Goal: Task Accomplishment & Management: Use online tool/utility

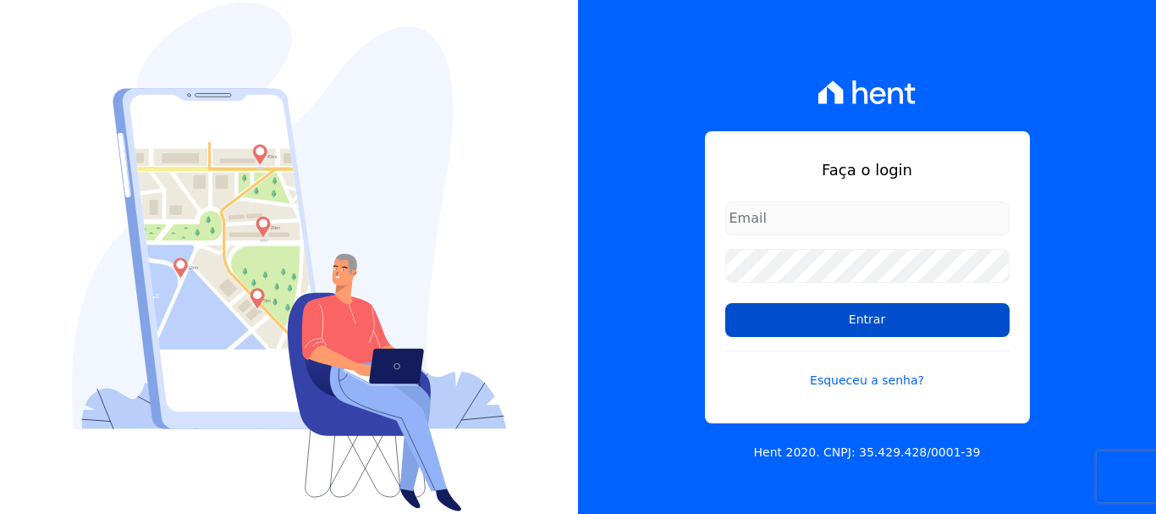
type input "cobranca@construtoralaterza.com.br"
click at [840, 330] on input "Entrar" at bounding box center [867, 320] width 284 height 34
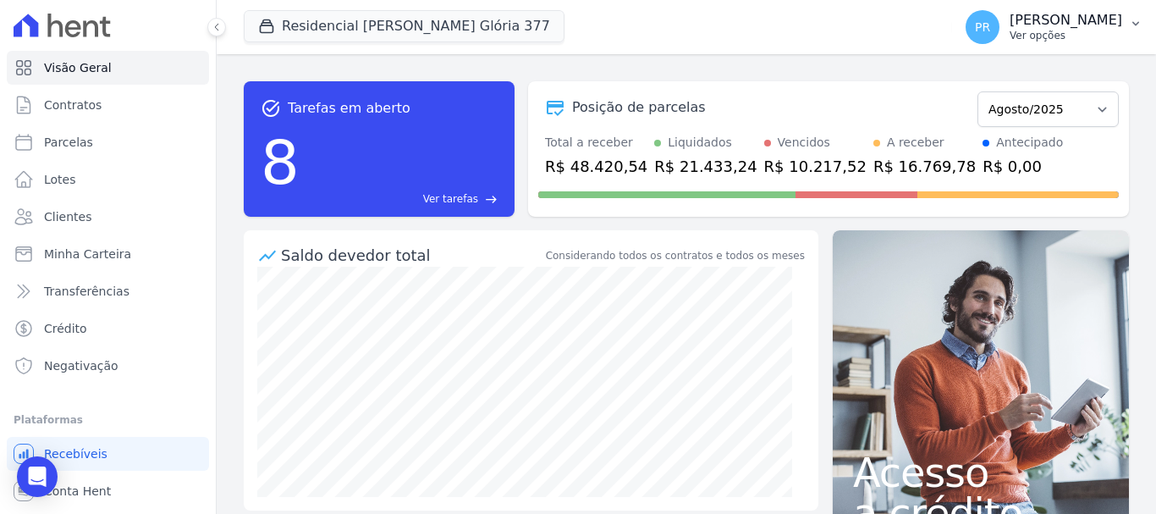
click at [1077, 17] on p "[PERSON_NAME]" at bounding box center [1066, 20] width 113 height 17
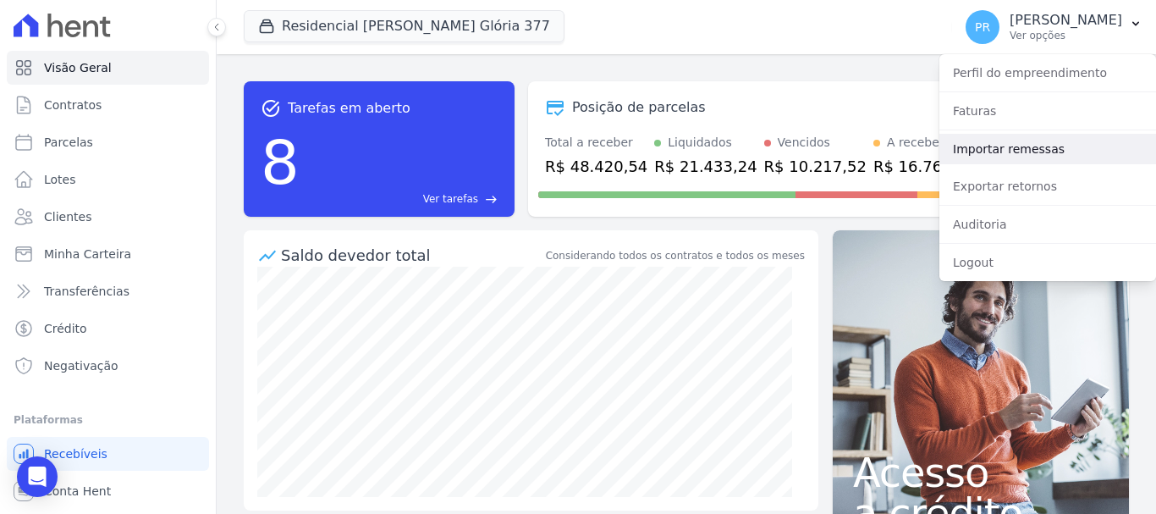
drag, startPoint x: 1002, startPoint y: 147, endPoint x: 573, endPoint y: 53, distance: 439.3
click at [1000, 148] on link "Importar remessas" at bounding box center [1048, 149] width 217 height 30
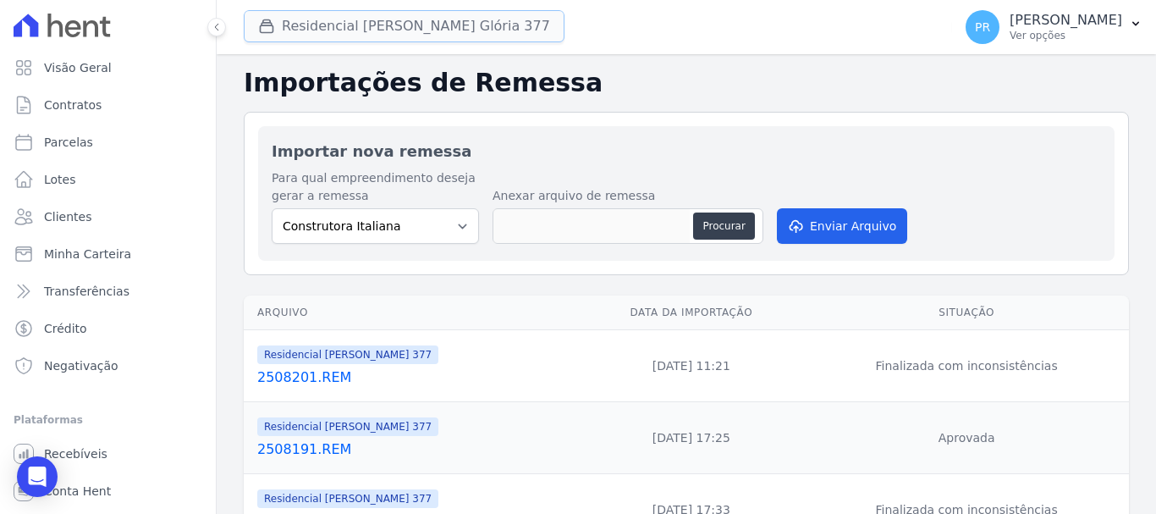
click at [403, 21] on button "Residencial [PERSON_NAME] 377" at bounding box center [404, 26] width 321 height 32
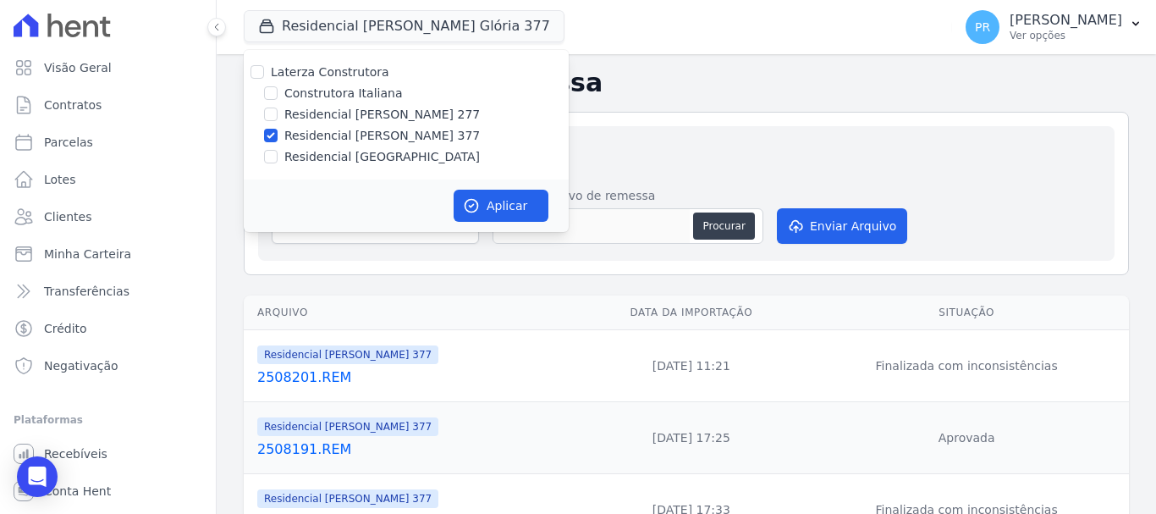
click at [339, 74] on label "Laterza Construtora" at bounding box center [330, 72] width 118 height 14
click at [264, 74] on input "Laterza Construtora" at bounding box center [258, 72] width 14 height 14
checkbox input "true"
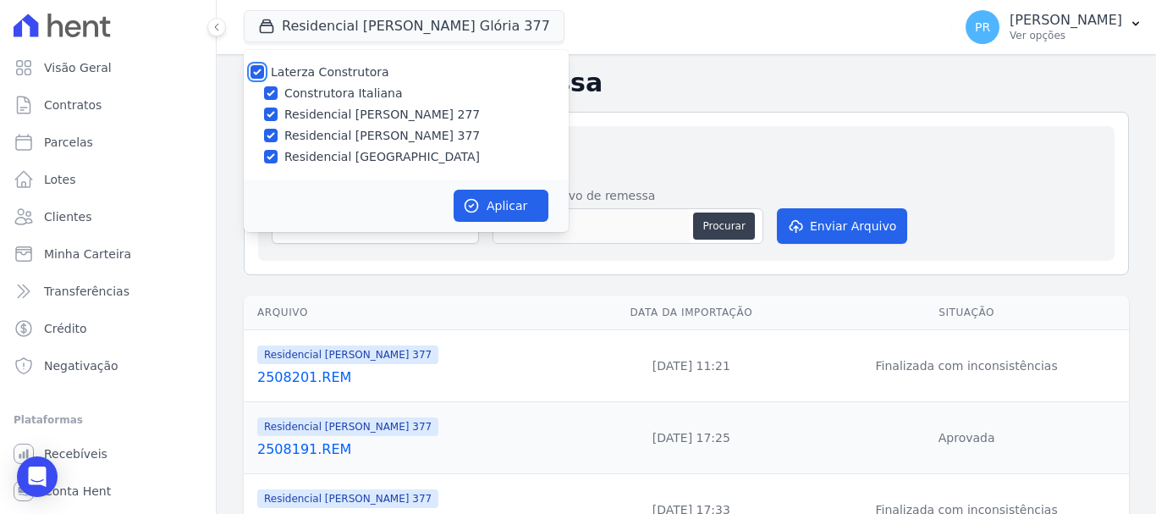
checkbox input "true"
click at [339, 74] on label "Laterza Construtora" at bounding box center [330, 72] width 118 height 14
click at [264, 74] on input "Laterza Construtora" at bounding box center [258, 72] width 14 height 14
checkbox input "false"
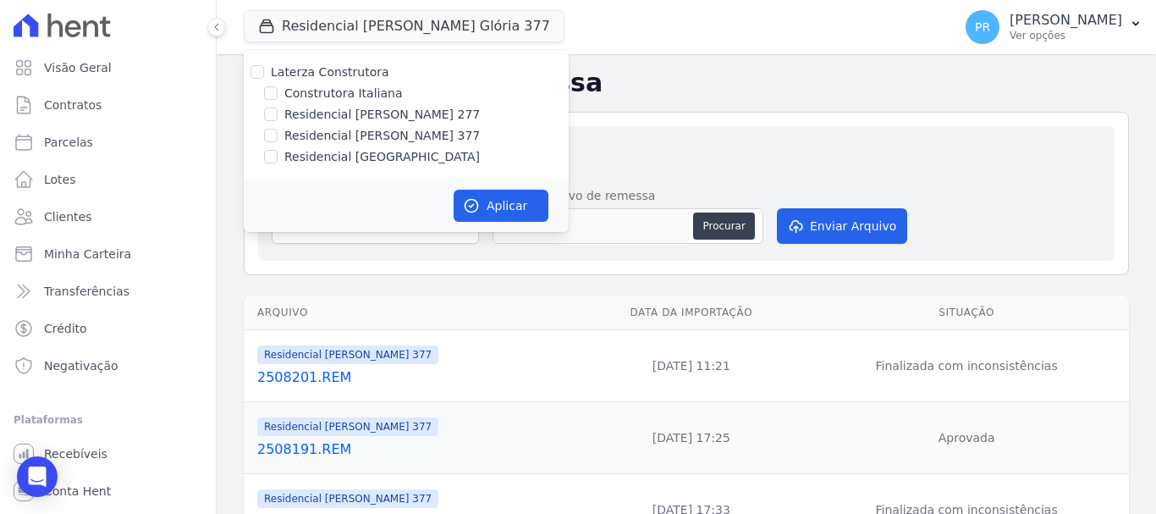
checkbox input "false"
click at [352, 114] on label "Residencial [PERSON_NAME] 277" at bounding box center [382, 115] width 196 height 18
click at [278, 114] on input "Residencial [PERSON_NAME] 277" at bounding box center [271, 114] width 14 height 14
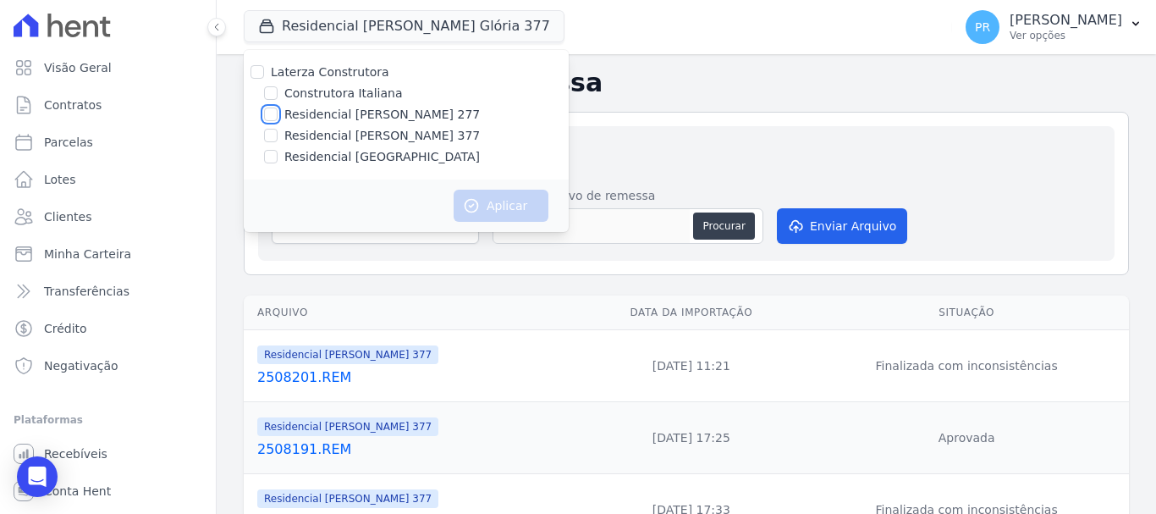
checkbox input "true"
click at [485, 209] on button "Aplicar" at bounding box center [501, 206] width 95 height 32
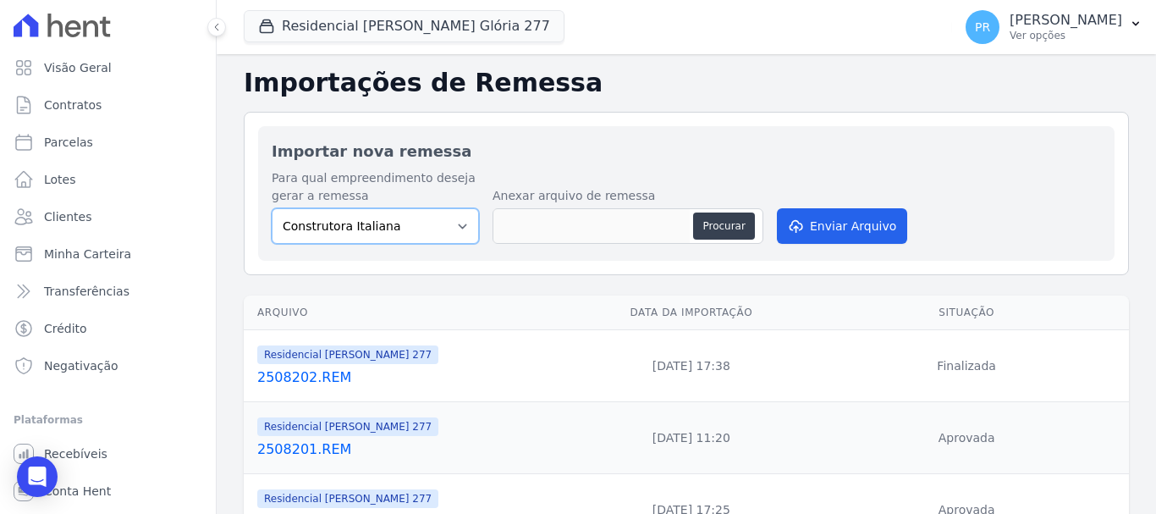
drag, startPoint x: 393, startPoint y: 223, endPoint x: 398, endPoint y: 236, distance: 13.7
click at [393, 223] on select "Construtora Italiana Residencial Maria da Glória 277 Residencial Maria da Glóri…" at bounding box center [375, 226] width 207 height 36
select select "7d698934-b935-4dc9-aa46-576f3138731b"
click at [272, 208] on select "Construtora Italiana Residencial Maria da Glória 277 Residencial Maria da Glóri…" at bounding box center [375, 226] width 207 height 36
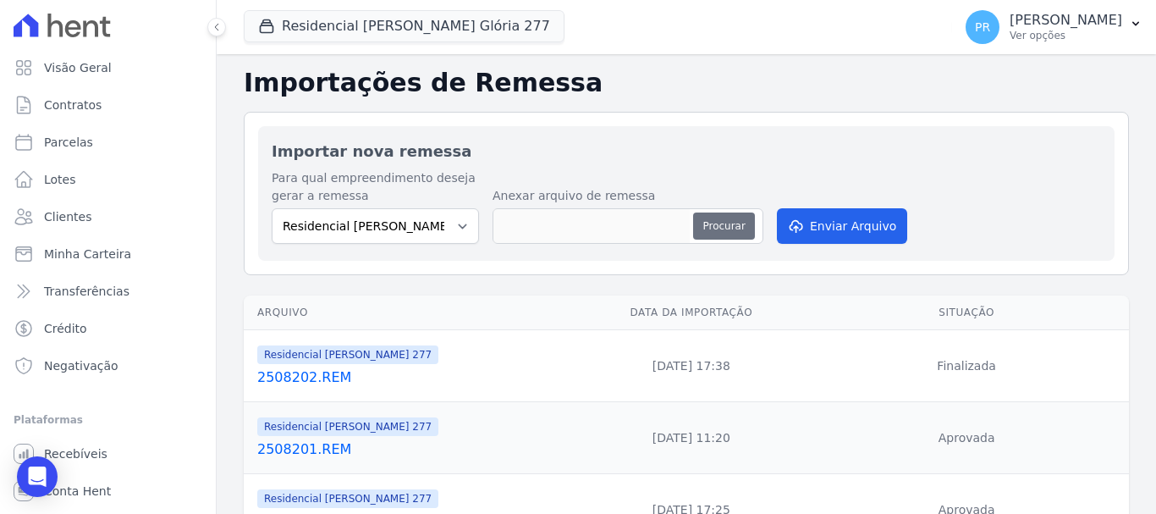
click at [726, 224] on button "Procurar" at bounding box center [723, 225] width 61 height 27
type input "2508211.REM"
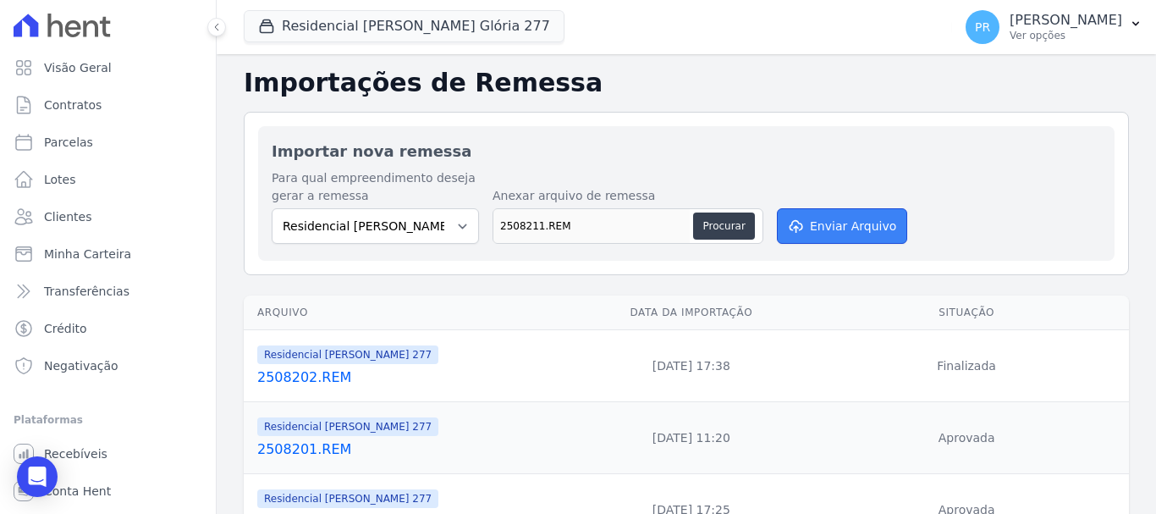
click at [824, 232] on button "Enviar Arquivo" at bounding box center [842, 226] width 130 height 36
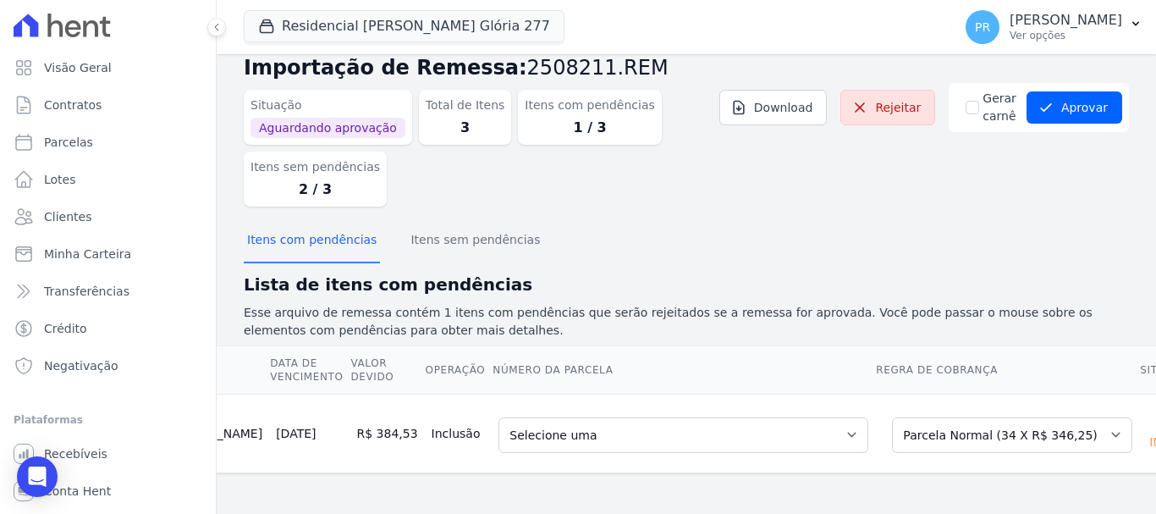
scroll to position [0, 172]
click at [973, 421] on select "Selecione uma Nova Parcela Avulsa Parcela Avulsa Existente Parcela Normal (34 X…" at bounding box center [1007, 435] width 240 height 36
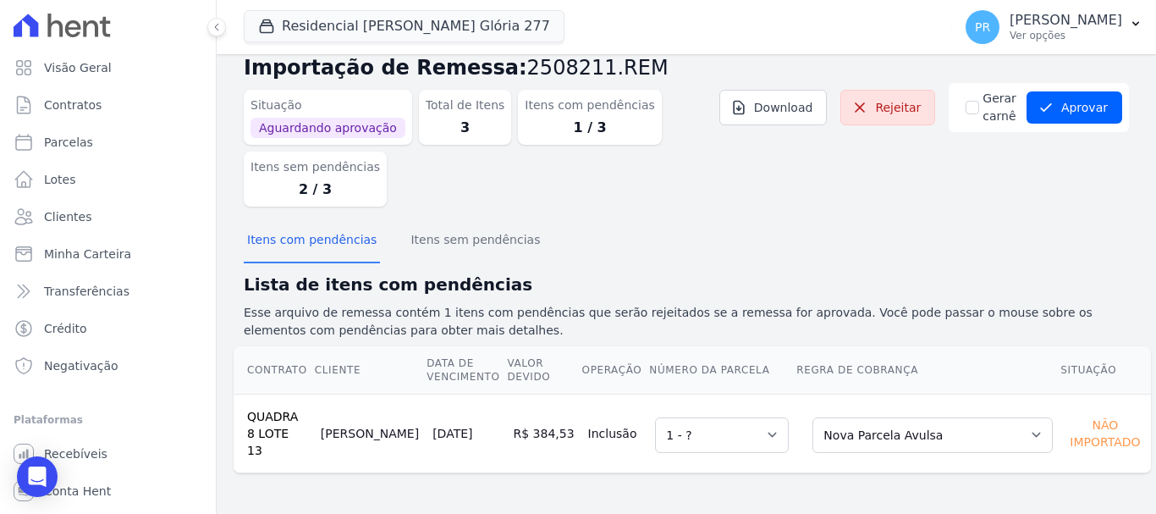
scroll to position [24, 0]
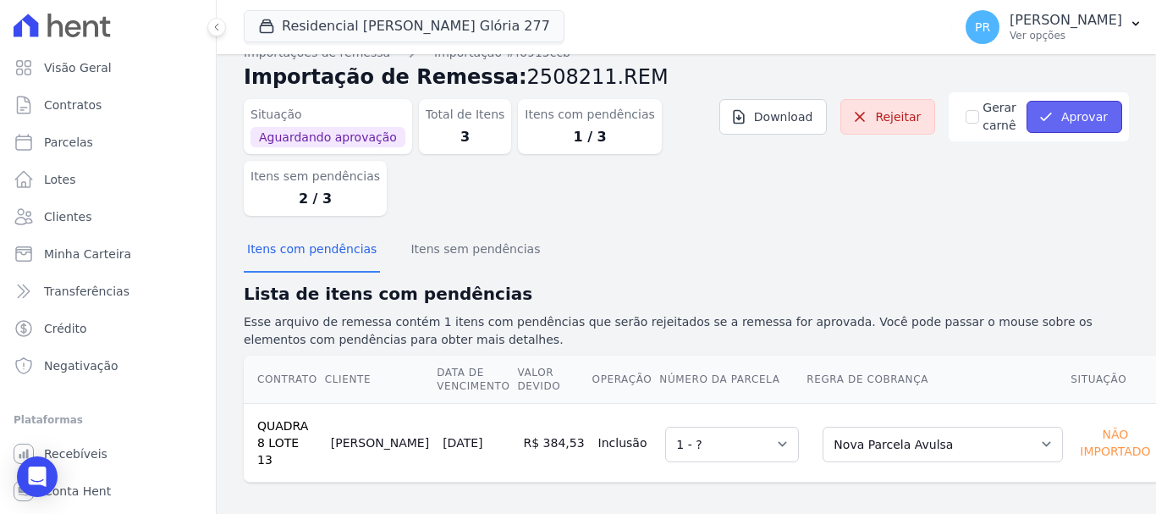
click at [1056, 124] on button "Aprovar" at bounding box center [1075, 117] width 96 height 32
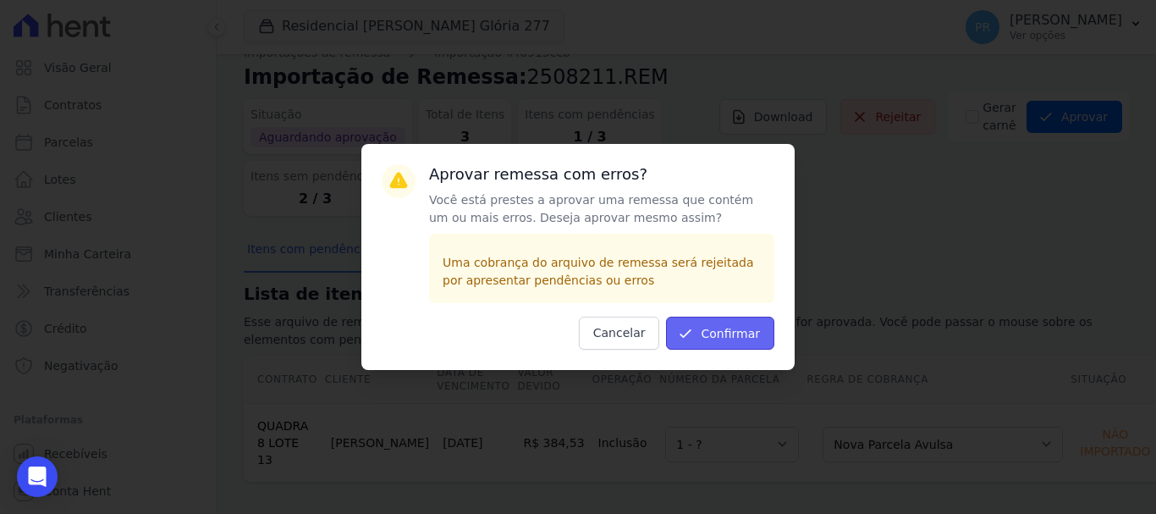
click at [747, 333] on button "Confirmar" at bounding box center [720, 333] width 108 height 33
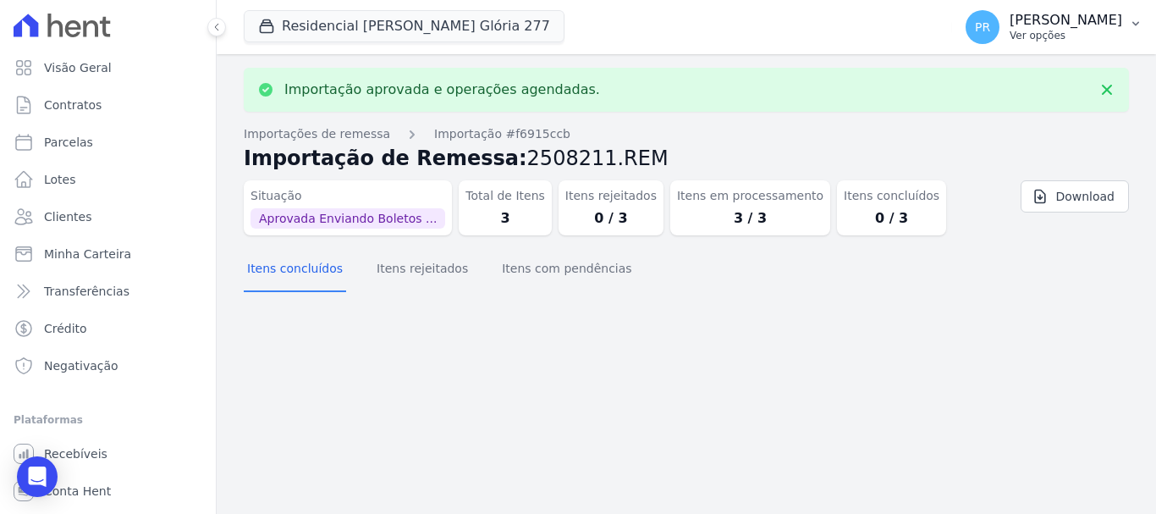
click at [1027, 7] on button "PR [PERSON_NAME] Ver opções" at bounding box center [1054, 26] width 204 height 47
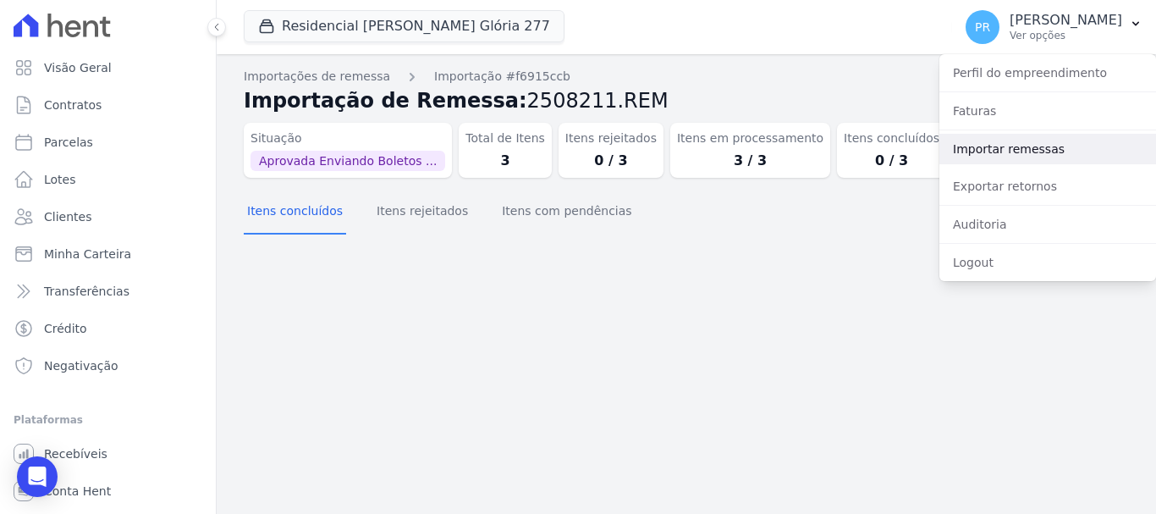
click at [1036, 144] on link "Importar remessas" at bounding box center [1048, 149] width 217 height 30
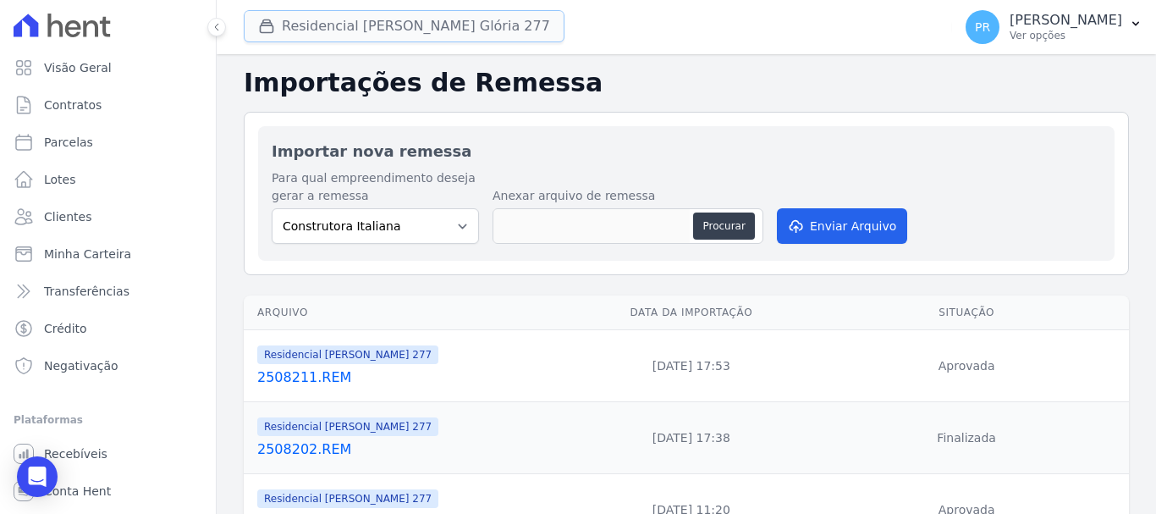
click at [418, 34] on button "Residencial [PERSON_NAME] Glória 277" at bounding box center [404, 26] width 321 height 32
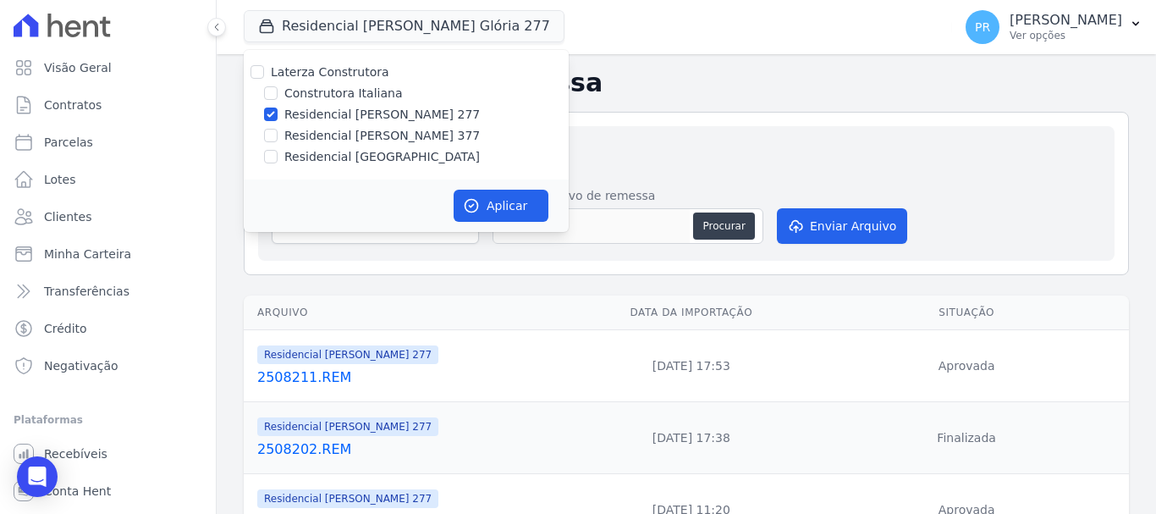
click at [381, 114] on label "Residencial [PERSON_NAME] 277" at bounding box center [382, 115] width 196 height 18
click at [278, 114] on input "Residencial [PERSON_NAME] 277" at bounding box center [271, 114] width 14 height 14
checkbox input "false"
click at [375, 87] on label "Construtora Italiana" at bounding box center [343, 94] width 118 height 18
click at [278, 87] on input "Construtora Italiana" at bounding box center [271, 93] width 14 height 14
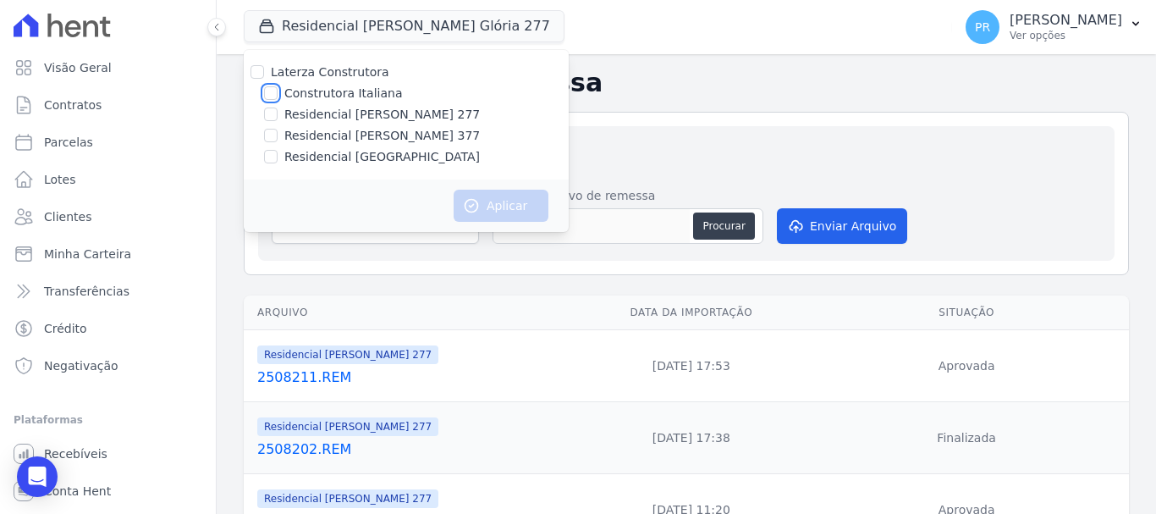
checkbox input "true"
click at [504, 216] on button "Aplicar" at bounding box center [501, 206] width 95 height 32
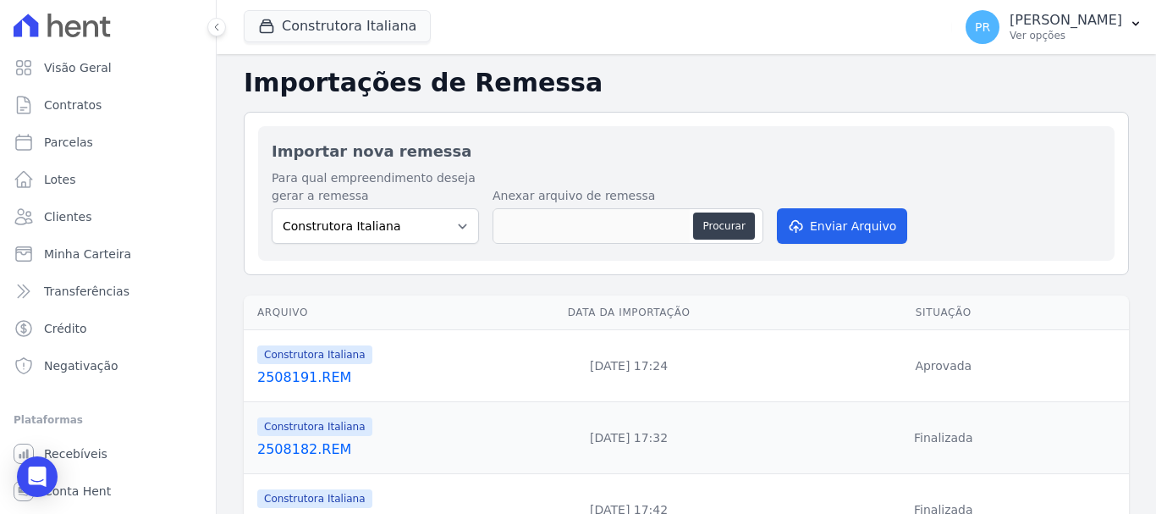
click at [427, 244] on div "Para qual empreendimento deseja gerar a remessa Construtora Italiana Residencia…" at bounding box center [686, 208] width 829 height 78
click at [435, 235] on select "Construtora Italiana Residencial [PERSON_NAME] 277 Residencial [PERSON_NAME][ST…" at bounding box center [375, 226] width 207 height 36
click at [719, 225] on button "Procurar" at bounding box center [723, 225] width 61 height 27
type input "2508211.REM"
click at [841, 223] on button "Enviar Arquivo" at bounding box center [842, 226] width 130 height 36
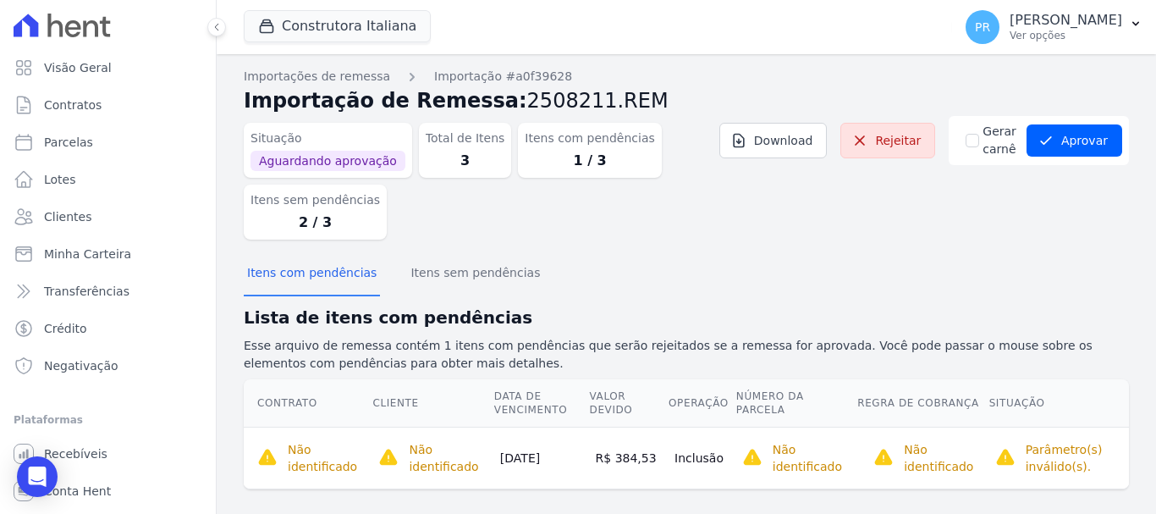
scroll to position [17, 0]
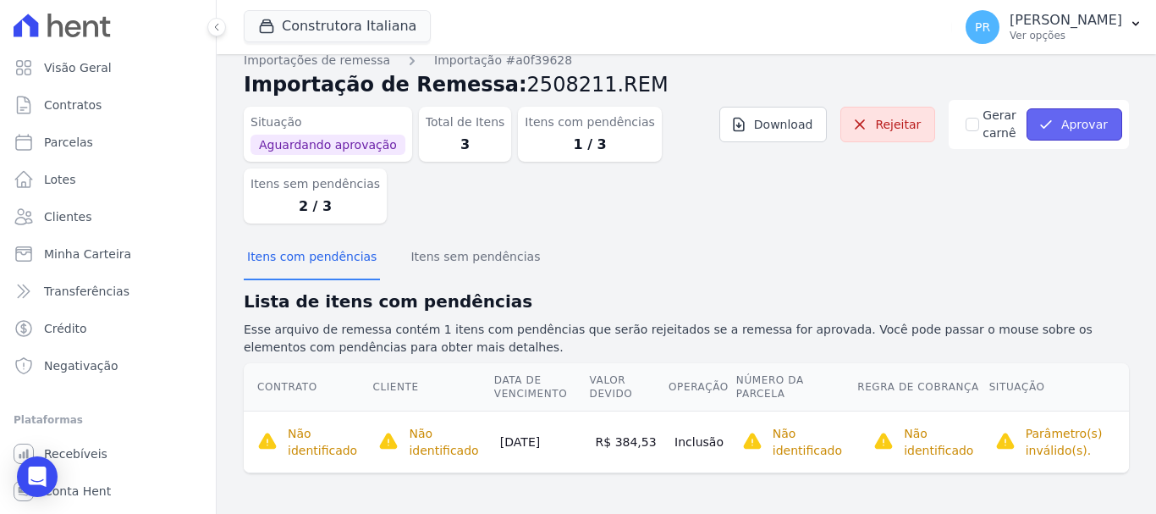
click at [1041, 130] on icon "submit" at bounding box center [1046, 124] width 17 height 17
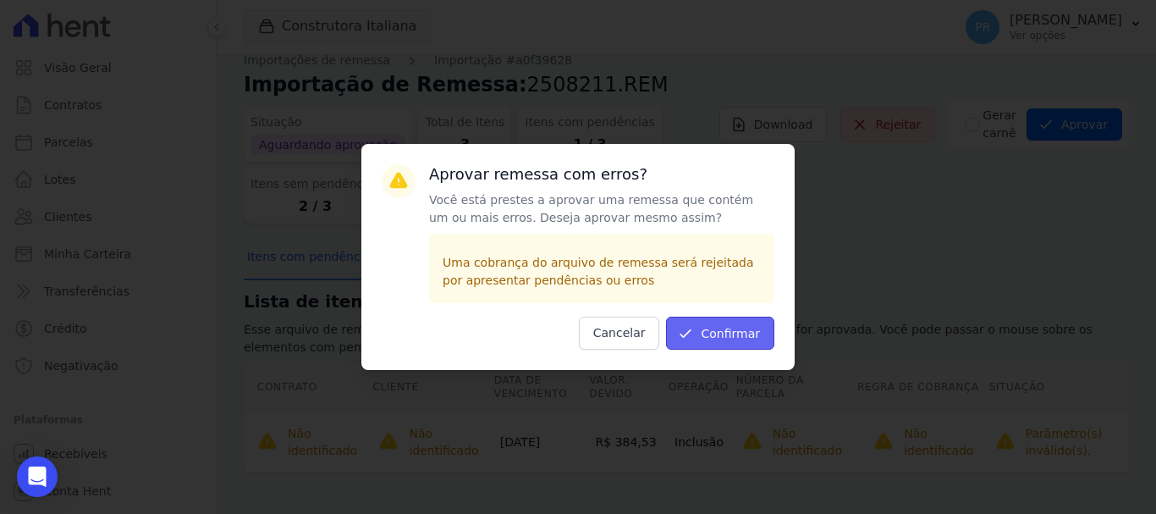
click at [716, 335] on button "Confirmar" at bounding box center [720, 333] width 108 height 33
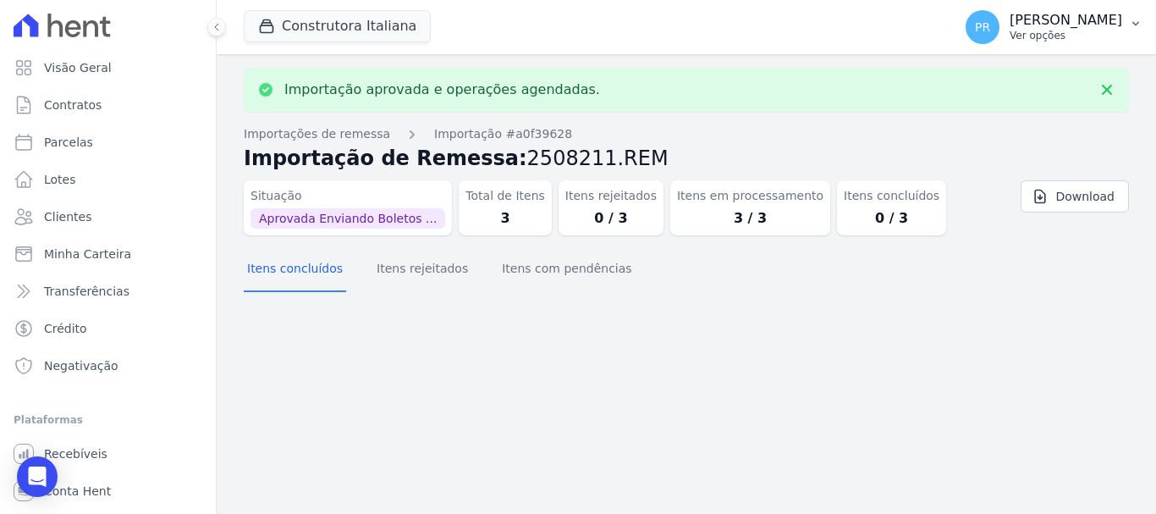
click at [1036, 32] on p "Ver opções" at bounding box center [1066, 36] width 113 height 14
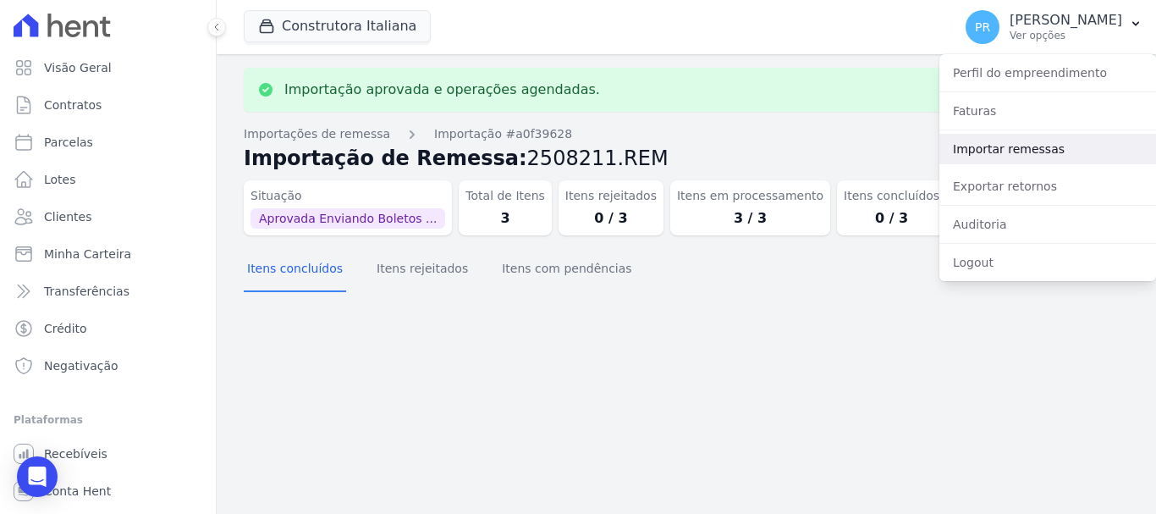
click at [1026, 147] on link "Importar remessas" at bounding box center [1048, 149] width 217 height 30
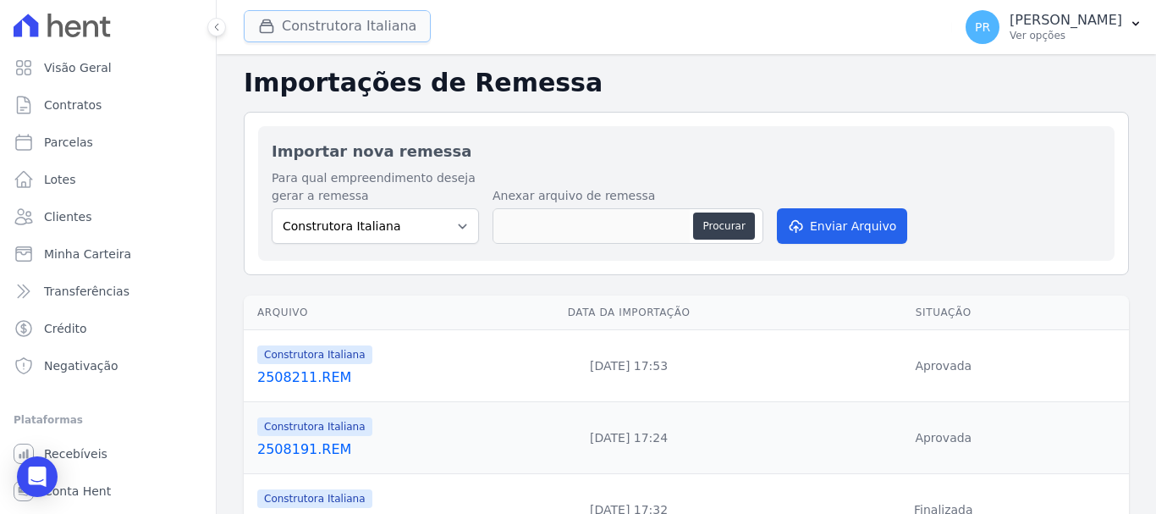
click at [386, 31] on button "Construtora Italiana" at bounding box center [337, 26] width 187 height 32
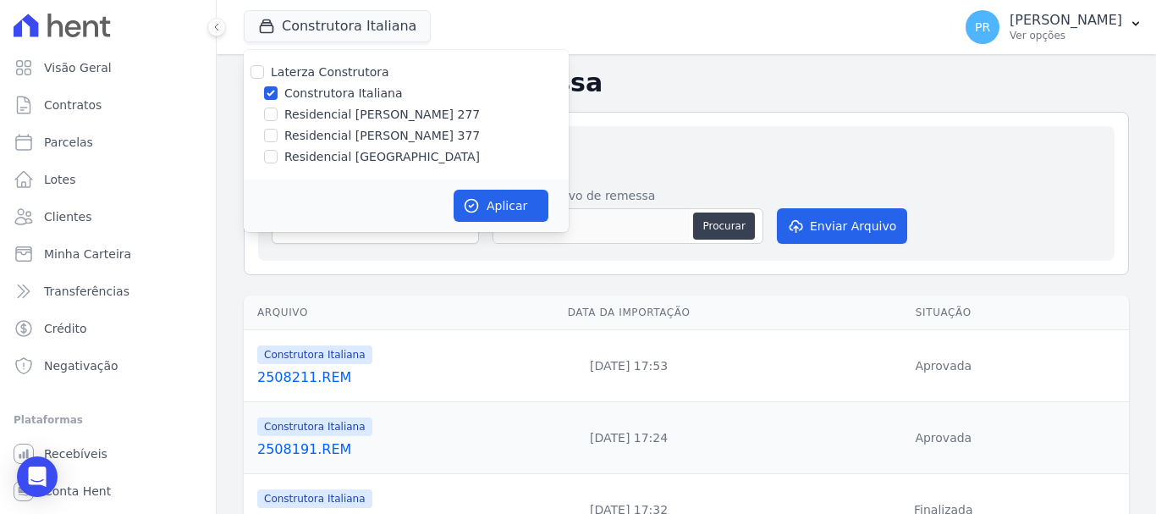
click at [372, 91] on label "Construtora Italiana" at bounding box center [343, 94] width 118 height 18
click at [278, 91] on input "Construtora Italiana" at bounding box center [271, 93] width 14 height 14
checkbox input "false"
click at [383, 129] on label "Residencial [PERSON_NAME] 377" at bounding box center [382, 136] width 196 height 18
click at [278, 129] on input "Residencial [PERSON_NAME] 377" at bounding box center [271, 136] width 14 height 14
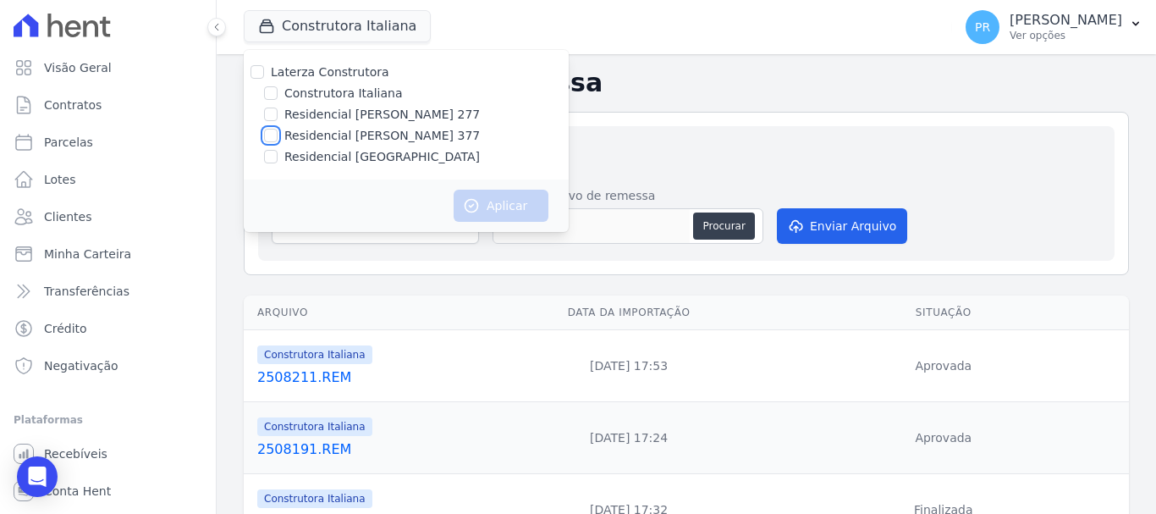
checkbox input "true"
click at [482, 214] on button "Aplicar" at bounding box center [501, 206] width 95 height 32
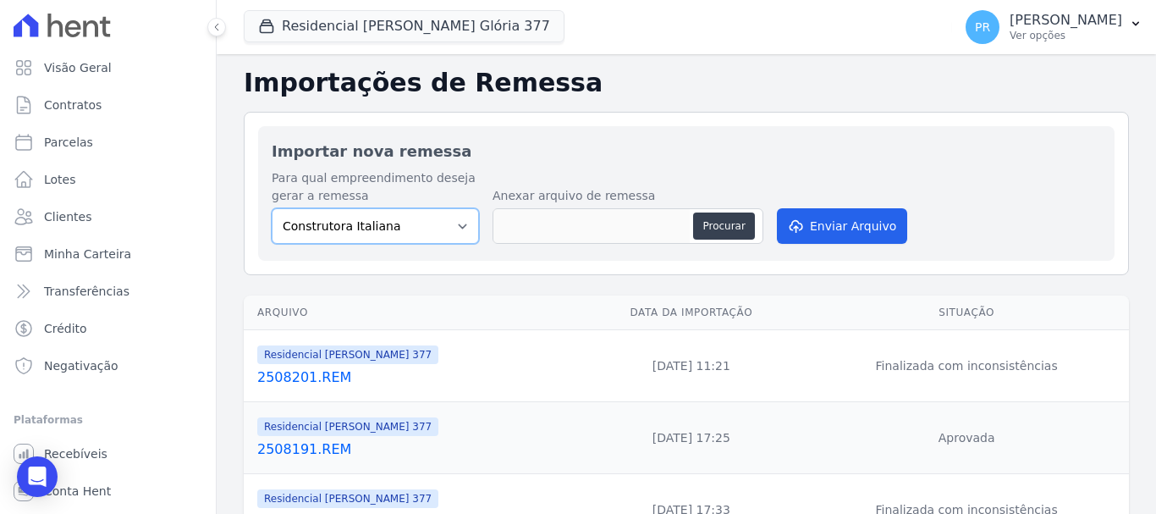
drag, startPoint x: 427, startPoint y: 231, endPoint x: 427, endPoint y: 242, distance: 11.0
click at [427, 231] on select "Construtora Italiana Residencial [PERSON_NAME] 277 Residencial [PERSON_NAME][ST…" at bounding box center [375, 226] width 207 height 36
select select "0cd9190e-dfd9-46e5-afc8-7298ef4c0c2b"
click at [272, 208] on select "Construtora Italiana Residencial [PERSON_NAME] 277 Residencial [PERSON_NAME][ST…" at bounding box center [375, 226] width 207 height 36
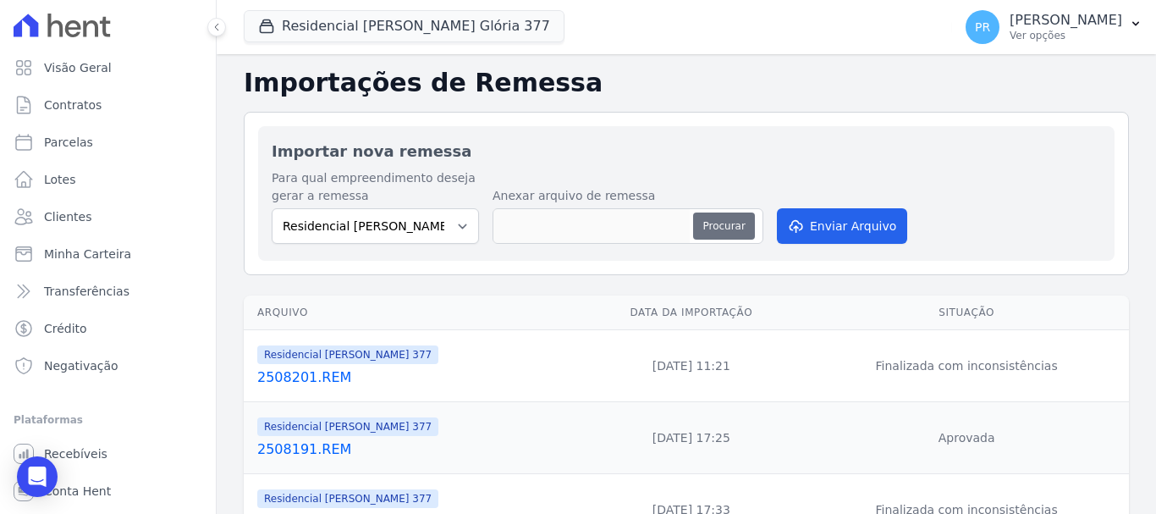
click at [711, 223] on button "Procurar" at bounding box center [723, 225] width 61 height 27
type input "2508211.REM"
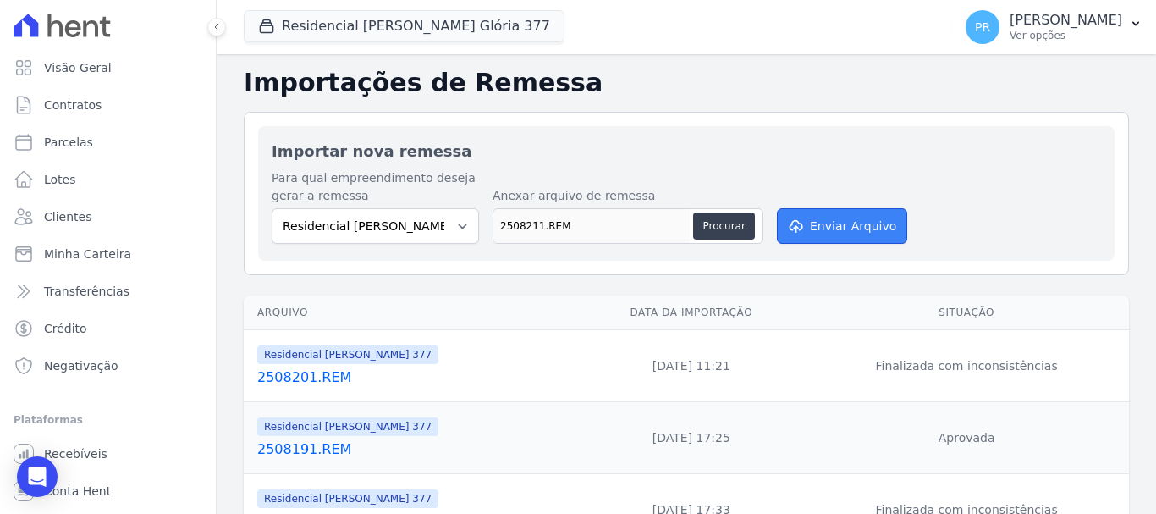
click at [832, 223] on button "Enviar Arquivo" at bounding box center [842, 226] width 130 height 36
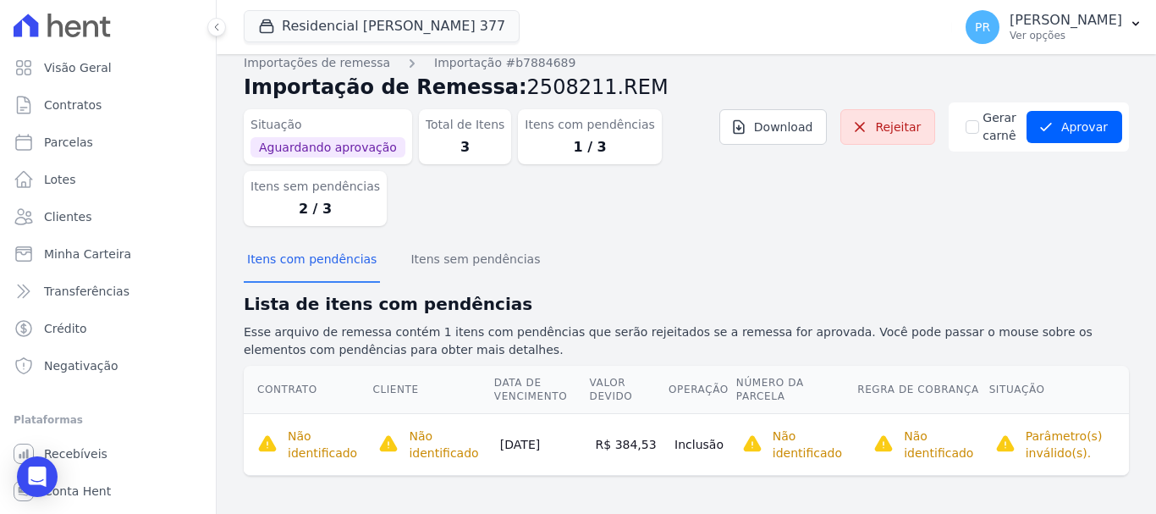
scroll to position [17, 0]
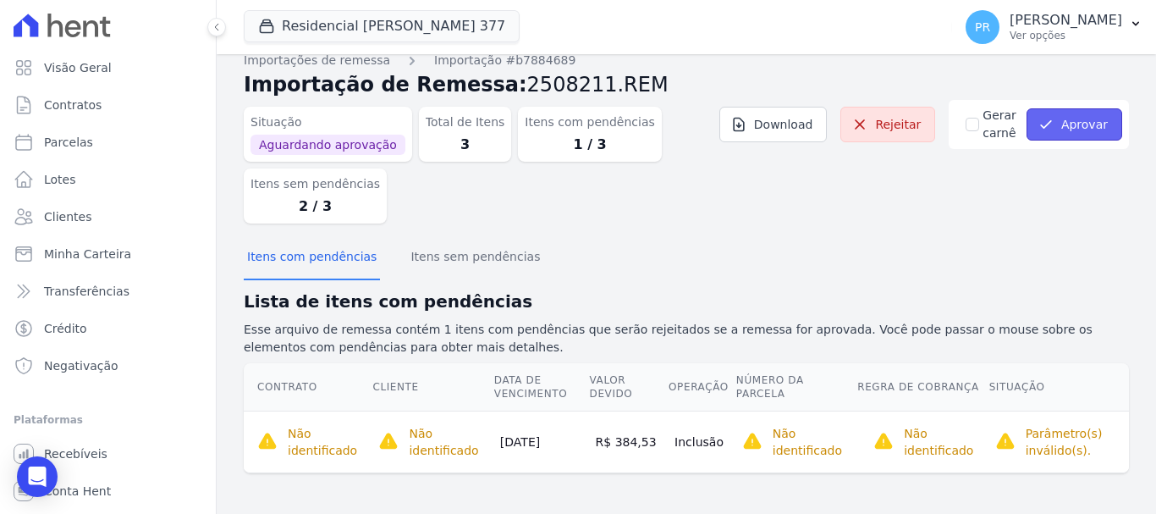
click at [1066, 129] on button "Aprovar" at bounding box center [1075, 124] width 96 height 32
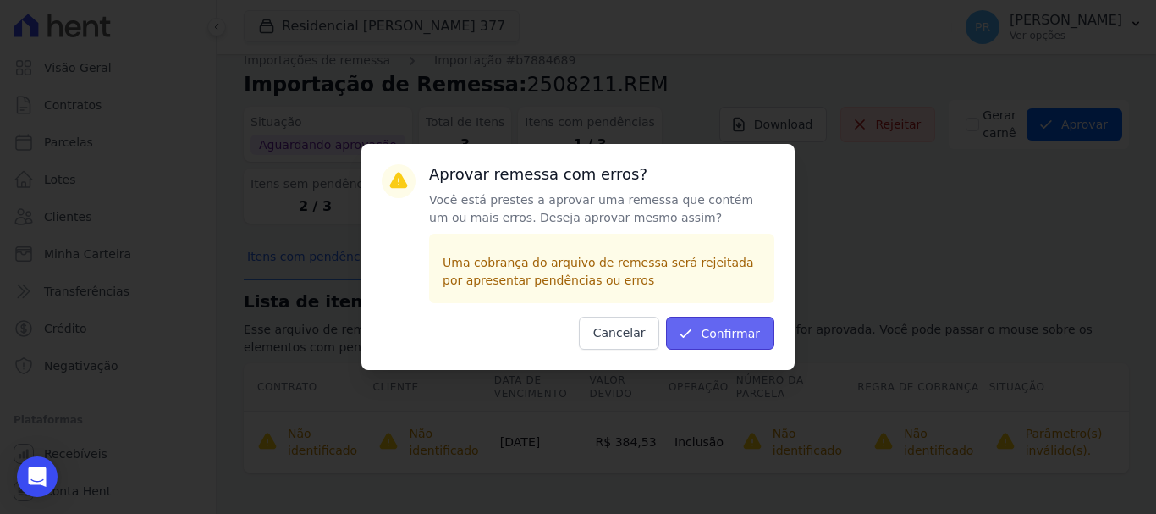
click at [719, 335] on button "Confirmar" at bounding box center [720, 333] width 108 height 33
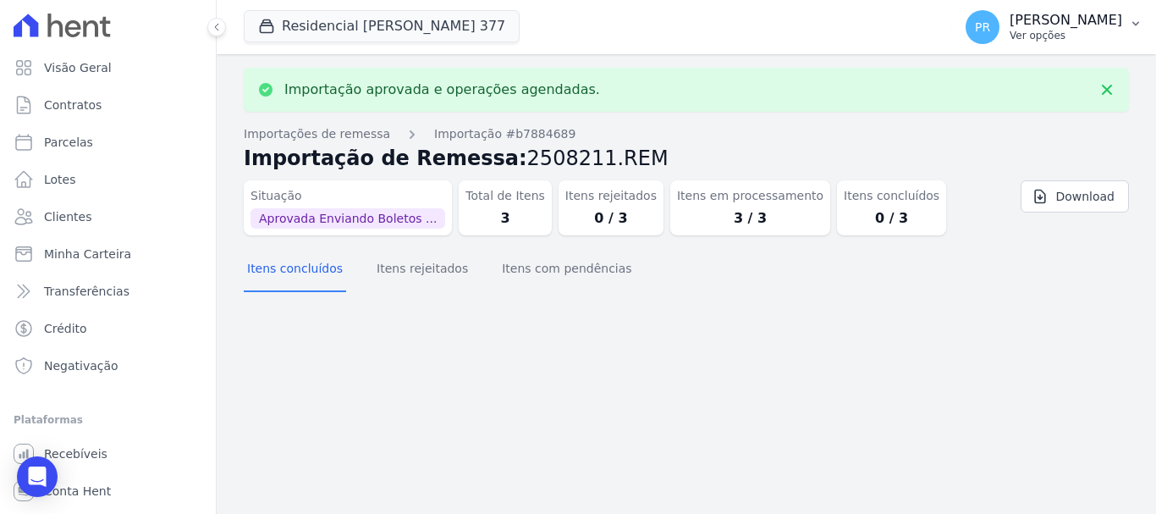
click at [1050, 29] on p "Ver opções" at bounding box center [1066, 36] width 113 height 14
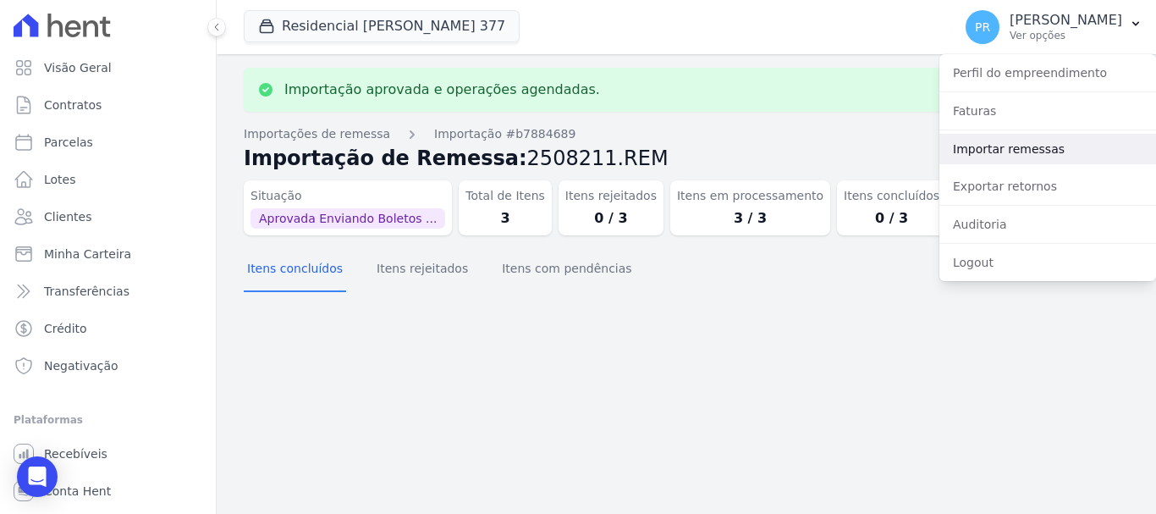
click at [1015, 147] on link "Importar remessas" at bounding box center [1048, 149] width 217 height 30
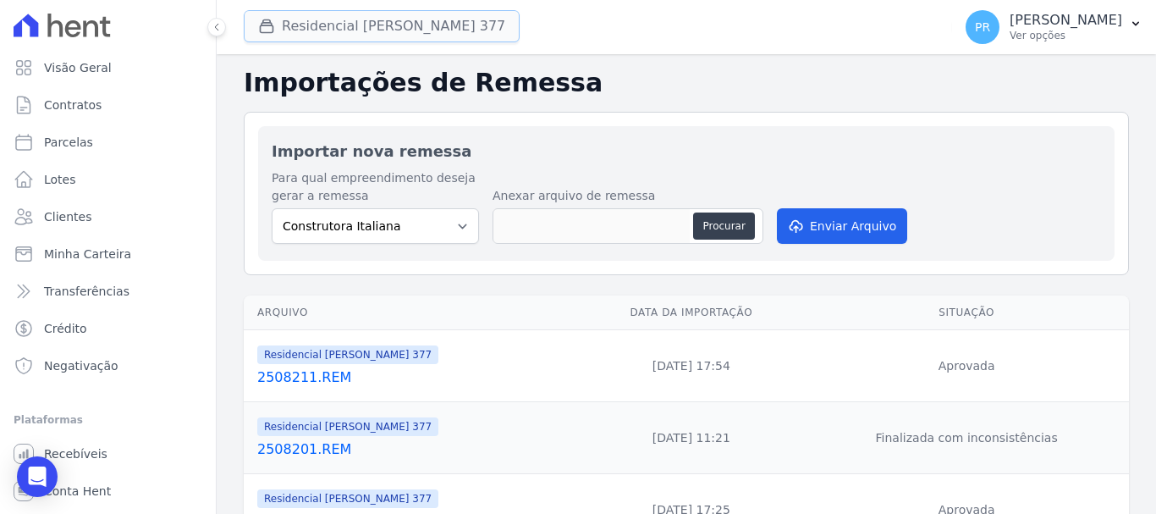
click at [444, 10] on button "Residencial [PERSON_NAME] 377" at bounding box center [382, 26] width 276 height 32
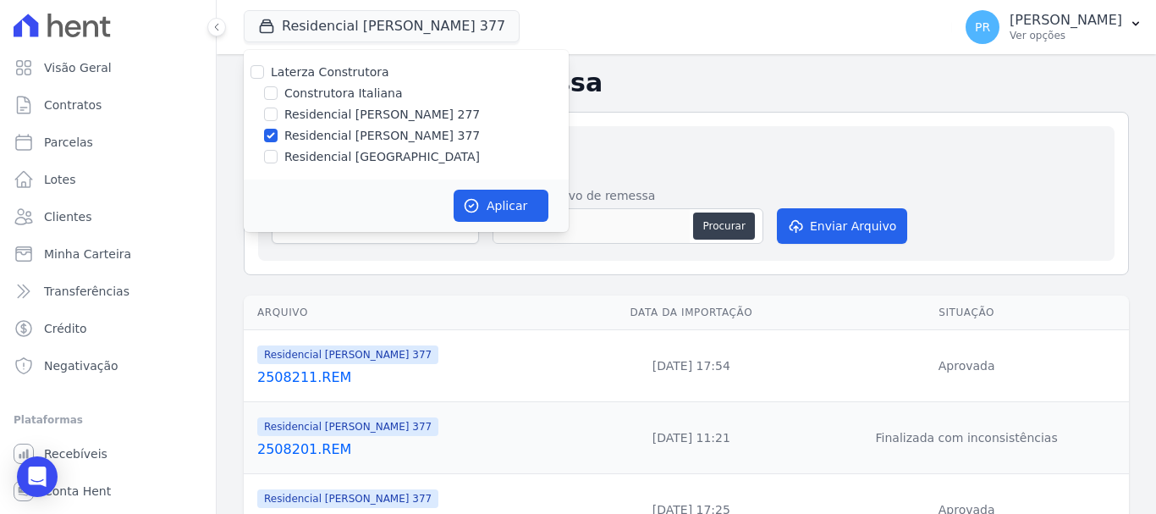
click at [377, 129] on label "Residencial [PERSON_NAME] 377" at bounding box center [382, 136] width 196 height 18
click at [278, 129] on input "Residencial [PERSON_NAME] 377" at bounding box center [271, 136] width 14 height 14
checkbox input "false"
click at [372, 164] on label "Residencial [GEOGRAPHIC_DATA]" at bounding box center [382, 157] width 196 height 18
click at [278, 163] on input "Residencial [GEOGRAPHIC_DATA]" at bounding box center [271, 157] width 14 height 14
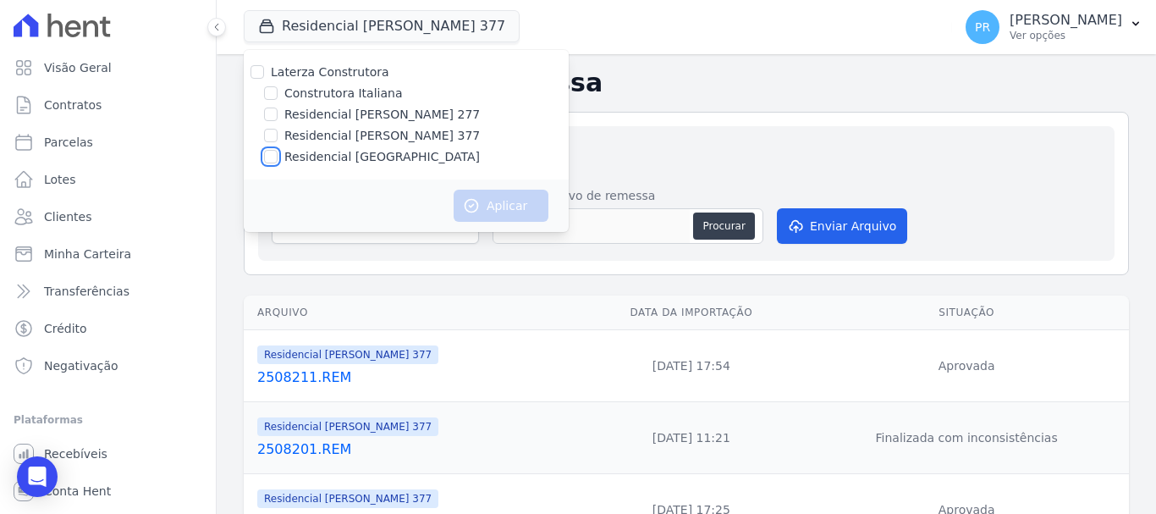
checkbox input "true"
click at [500, 191] on button "Aplicar" at bounding box center [501, 206] width 95 height 32
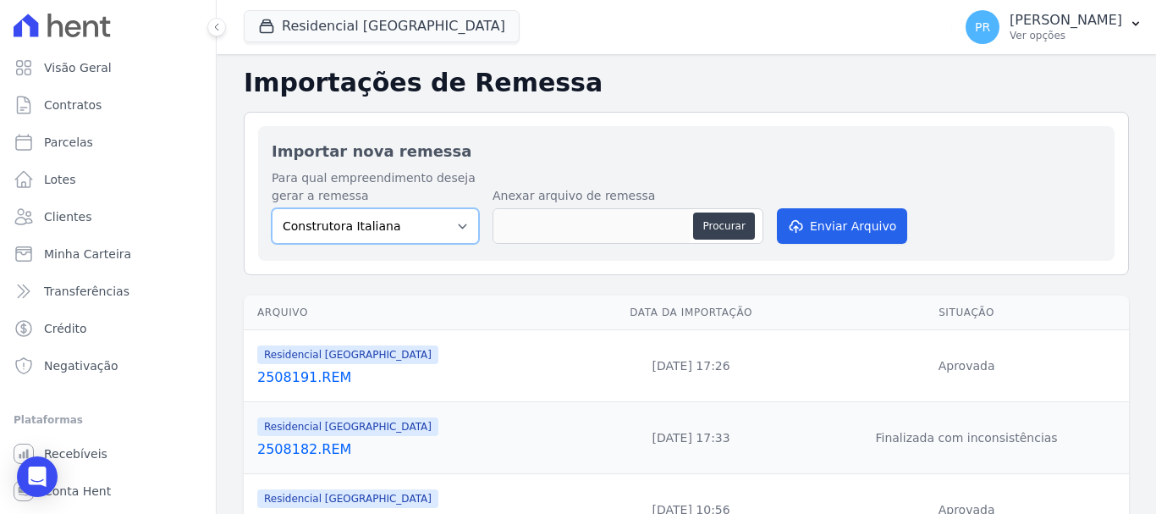
drag, startPoint x: 433, startPoint y: 223, endPoint x: 433, endPoint y: 238, distance: 15.2
click at [433, 224] on select "Construtora Italiana Residencial [PERSON_NAME] 277 Residencial [PERSON_NAME][ST…" at bounding box center [375, 226] width 207 height 36
select select "6440c0a1-232b-4aa1-adfe-88cb95fffe46"
click at [272, 208] on select "Construtora Italiana Residencial [PERSON_NAME] 277 Residencial [PERSON_NAME][ST…" at bounding box center [375, 226] width 207 height 36
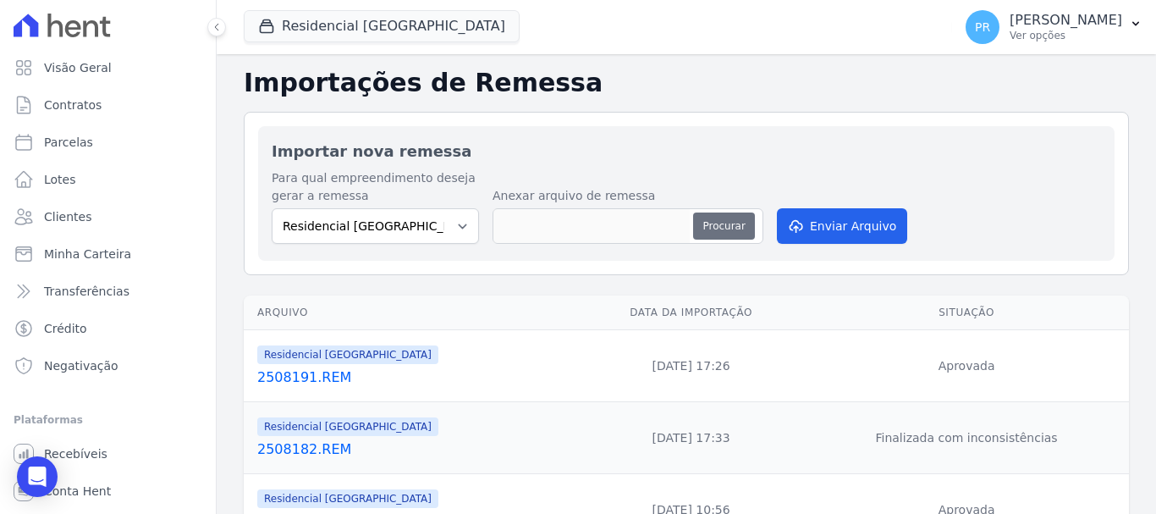
click at [716, 217] on button "Procurar" at bounding box center [723, 225] width 61 height 27
type input "2508211.REM"
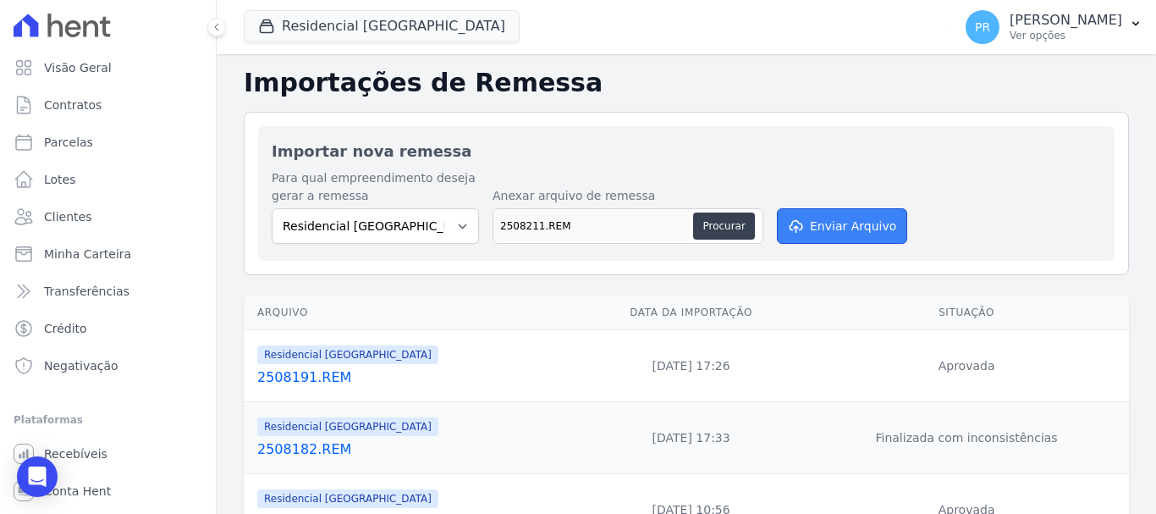
click at [853, 232] on button "Enviar Arquivo" at bounding box center [842, 226] width 130 height 36
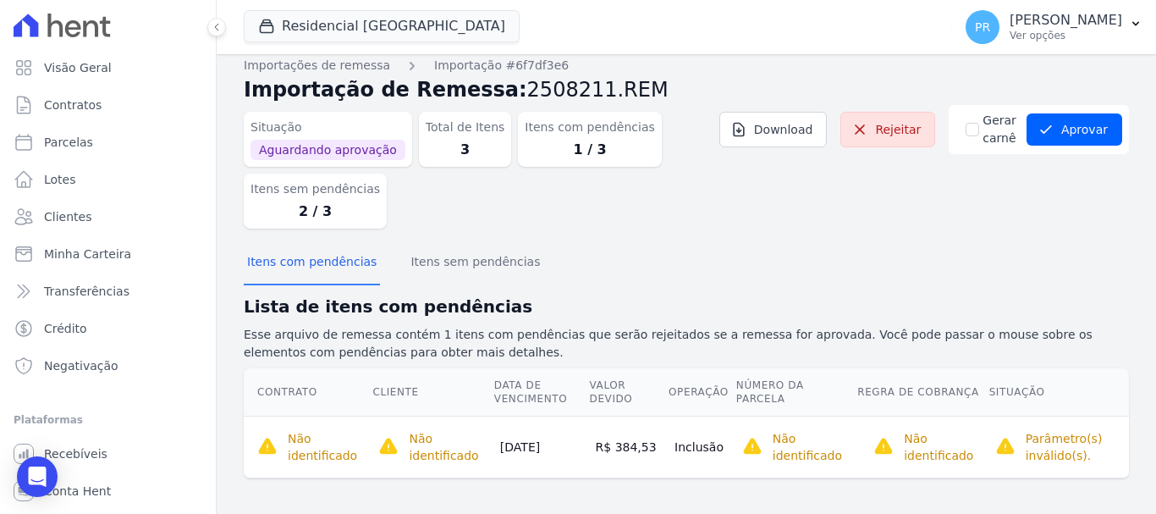
scroll to position [17, 0]
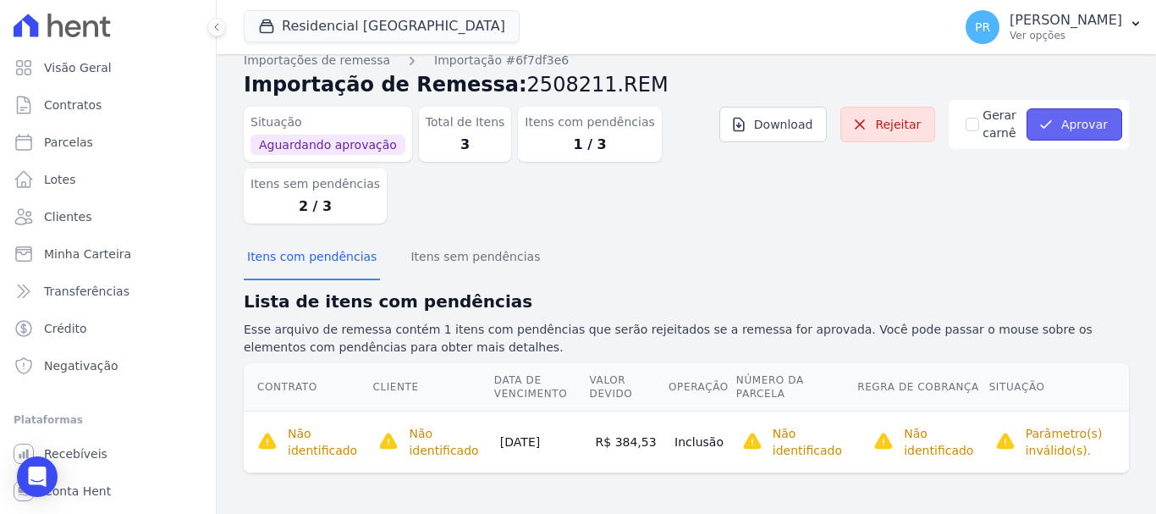
click at [1043, 121] on icon "submit" at bounding box center [1046, 124] width 17 height 17
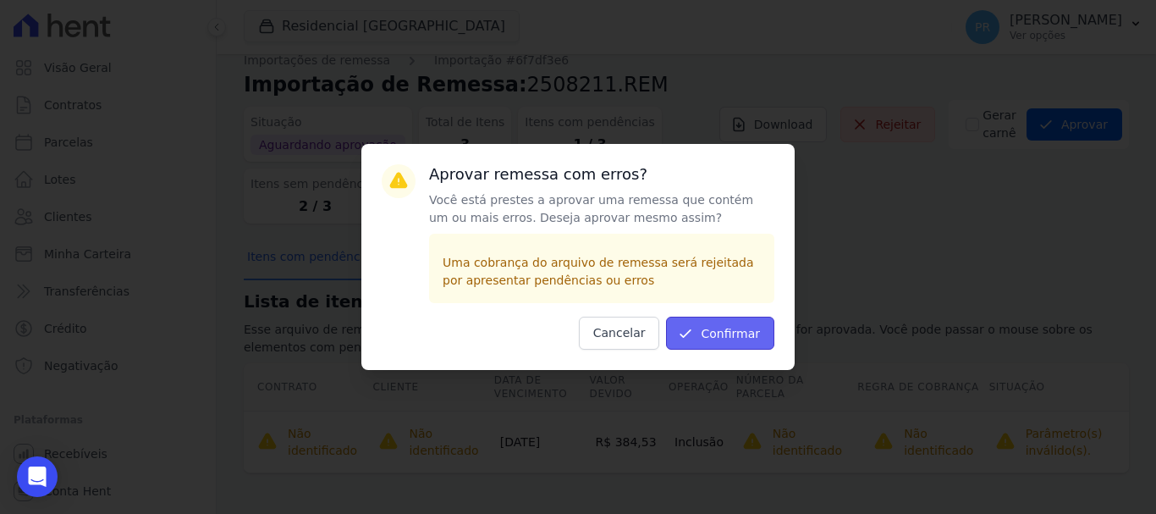
click at [727, 339] on button "Confirmar" at bounding box center [720, 333] width 108 height 33
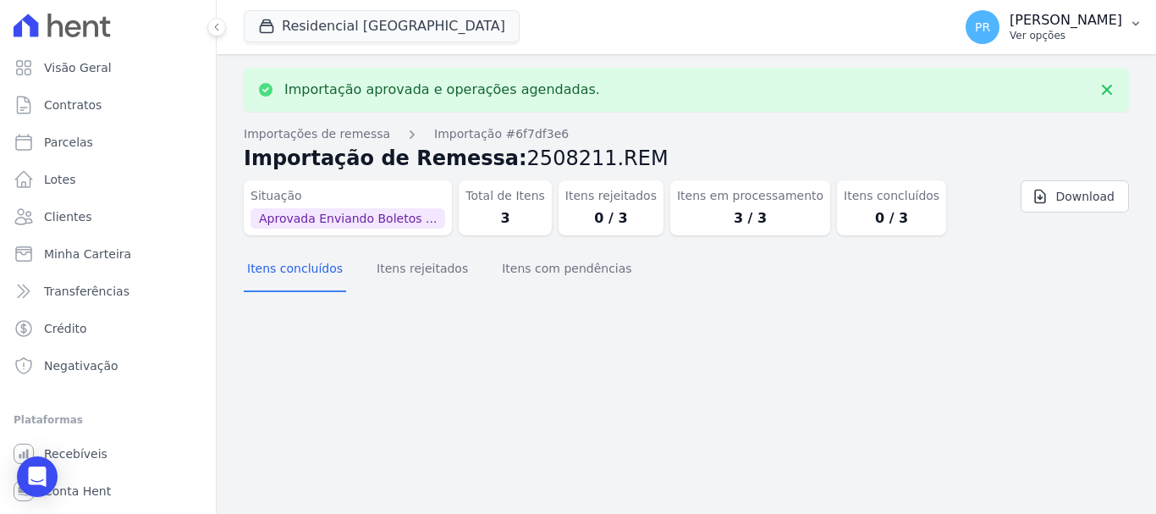
click at [1060, 37] on p "Ver opções" at bounding box center [1066, 36] width 113 height 14
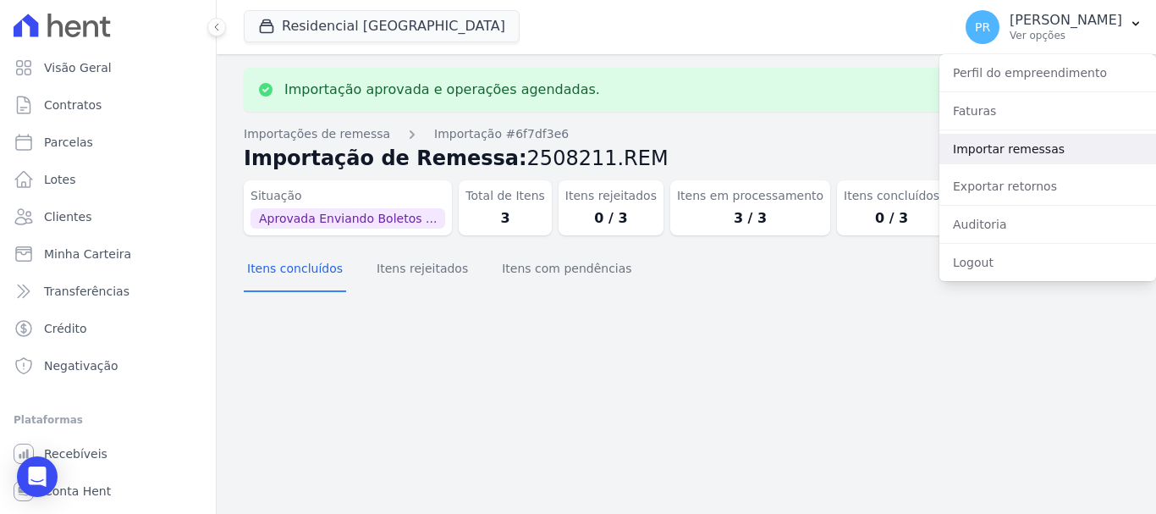
click at [1032, 151] on link "Importar remessas" at bounding box center [1048, 149] width 217 height 30
